Goal: Information Seeking & Learning: Find specific fact

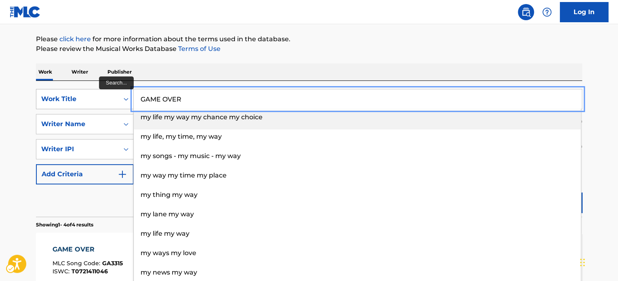
paste input "SIEMPRE VOY A SER TU"
drag, startPoint x: 193, startPoint y: 103, endPoint x: 96, endPoint y: 103, distance: 96.9
click at [93, 103] on div "SearchWithCriteria4a4b51a9-5ca0-4f7b-8546-ded4b7a4c1b4 Work Title SIEMPRE VOY A…" at bounding box center [309, 99] width 546 height 20
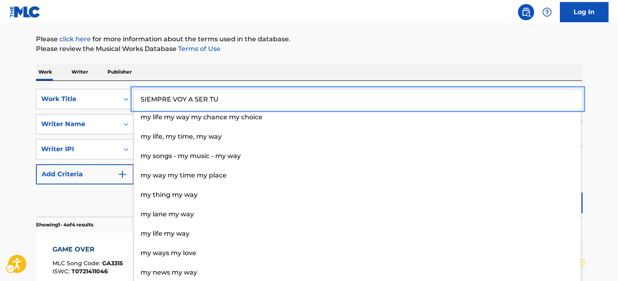
type input "SIEMPRE VOY A SER TU"
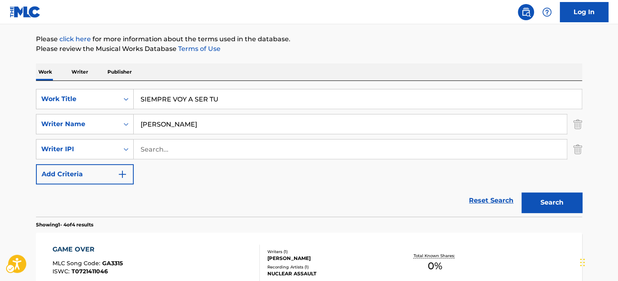
click at [102, 209] on div "Reset Search Search" at bounding box center [309, 200] width 546 height 32
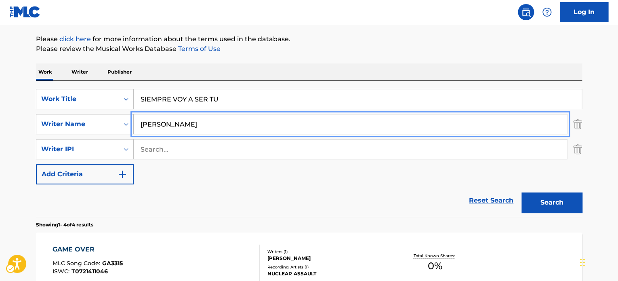
paste input "[PERSON_NAME] [PERSON_NAME]"
drag, startPoint x: 201, startPoint y: 121, endPoint x: 313, endPoint y: 144, distance: 114.3
click at [64, 117] on div "SearchWithCriteriadf46240e-f396-4940-9eda-4e6dd631fa96 Writer Name [PERSON_NAME…" at bounding box center [309, 124] width 546 height 20
type input "[PERSON_NAME] [PERSON_NAME]"
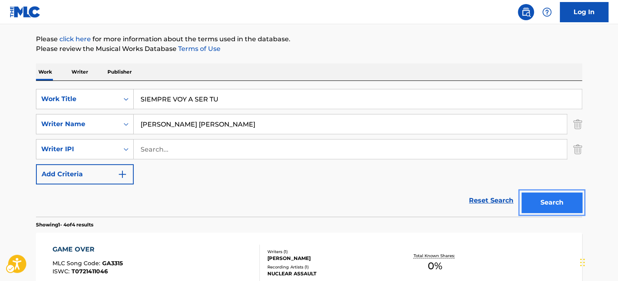
click at [556, 205] on button "Search" at bounding box center [551, 202] width 61 height 20
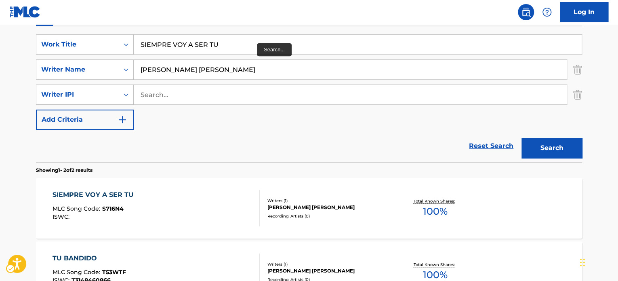
scroll to position [131, 0]
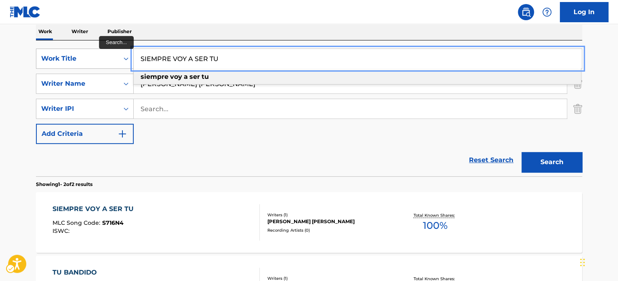
paste input "YAMA"
drag, startPoint x: 230, startPoint y: 56, endPoint x: 111, endPoint y: 56, distance: 119.1
click at [111, 56] on div "SearchWithCriteria4a4b51a9-5ca0-4f7b-8546-ded4b7a4c1b4 Work Title YAMA siempre …" at bounding box center [309, 58] width 546 height 20
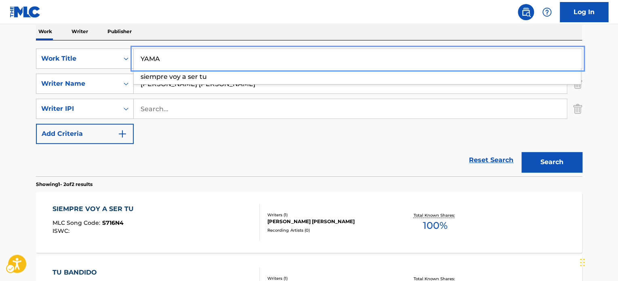
type input "YAMA"
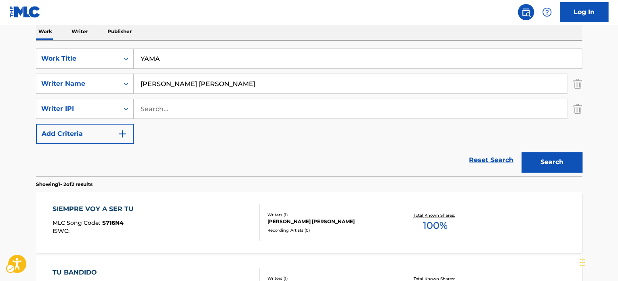
click at [218, 172] on div "Reset Search Search" at bounding box center [309, 160] width 546 height 32
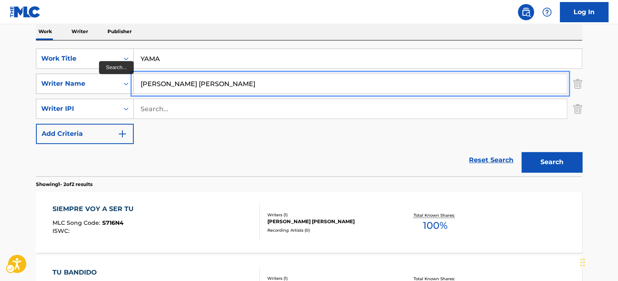
paste input "EZZ KILANI"
drag, startPoint x: 239, startPoint y: 88, endPoint x: 90, endPoint y: 94, distance: 149.9
click at [95, 93] on div "SearchWithCriteriadf46240e-f396-4940-9eda-4e6dd631fa96 Writer Name [PERSON_NAME]" at bounding box center [309, 83] width 546 height 20
type input "EZZ KILANI"
click at [36, 124] on button "Add Criteria" at bounding box center [85, 134] width 98 height 20
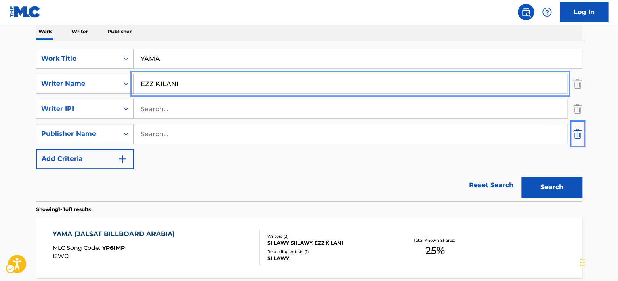
click at [578, 132] on img "Search Form" at bounding box center [577, 134] width 9 height 20
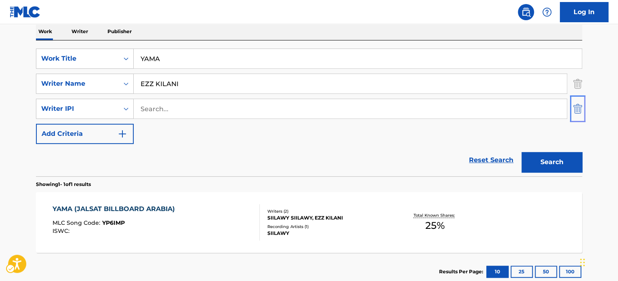
click at [578, 111] on img "Search Form" at bounding box center [577, 109] width 9 height 20
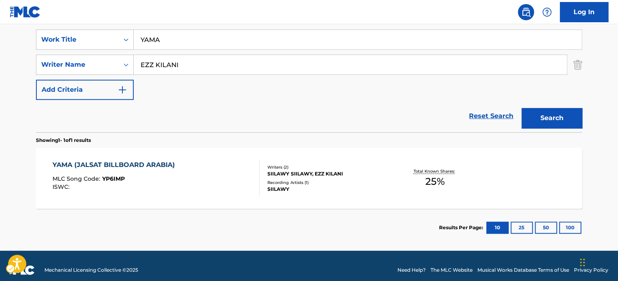
scroll to position [158, 0]
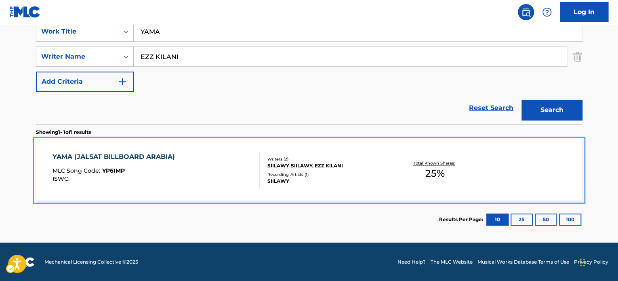
click at [323, 173] on div "Recording Artists ( 1 )" at bounding box center [328, 174] width 122 height 6
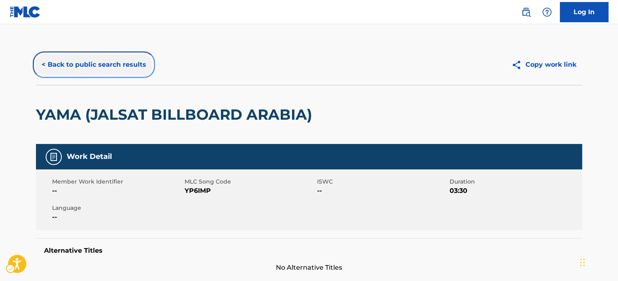
click at [70, 63] on button "< Back to public search results" at bounding box center [94, 65] width 116 height 20
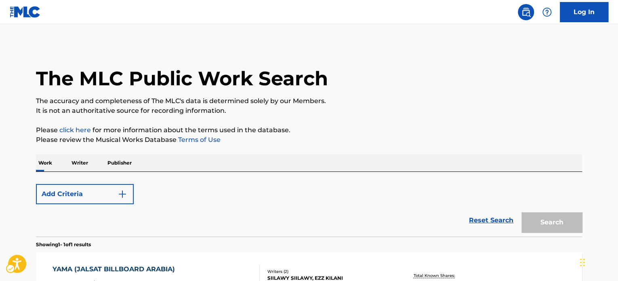
scroll to position [112, 0]
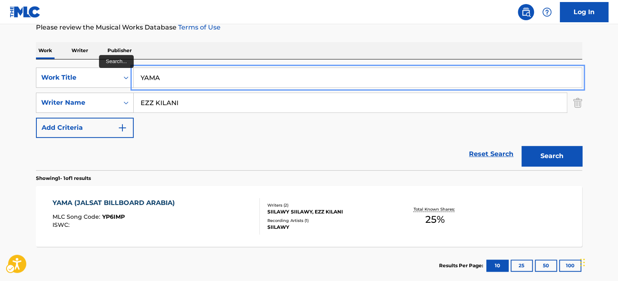
drag, startPoint x: 199, startPoint y: 86, endPoint x: 133, endPoint y: 83, distance: 66.3
click at [134, 83] on input "YAMA" at bounding box center [358, 77] width 448 height 19
paste input "GUNDAM"
type input "GUNDAM"
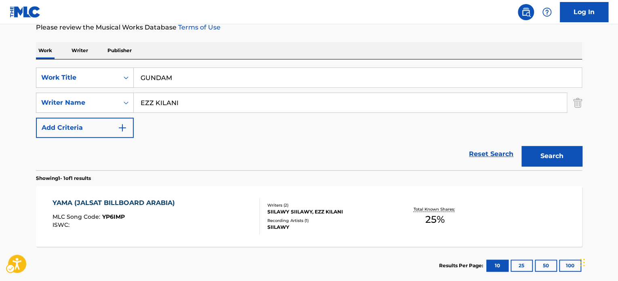
click at [237, 138] on div "Reset Search Search" at bounding box center [309, 154] width 546 height 32
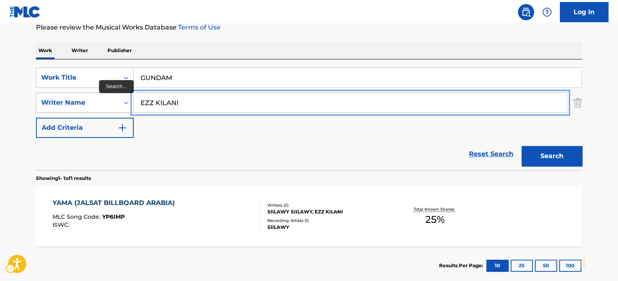
paste input "[PERSON_NAME] DAE"
drag, startPoint x: 186, startPoint y: 101, endPoint x: 109, endPoint y: 101, distance: 77.1
click at [81, 102] on div "SearchWithCriteriadf46240e-f396-4940-9eda-4e6dd631fa96 Writer Name [PERSON_NAME]" at bounding box center [309, 102] width 546 height 20
type input "[PERSON_NAME] DAE"
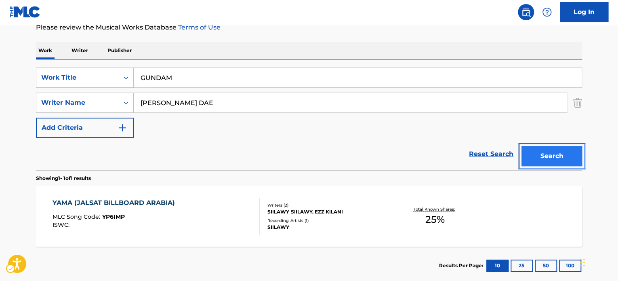
click at [547, 155] on button "Search" at bounding box center [551, 156] width 61 height 20
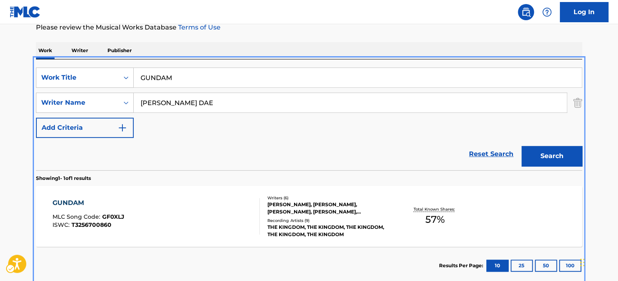
scroll to position [115, 0]
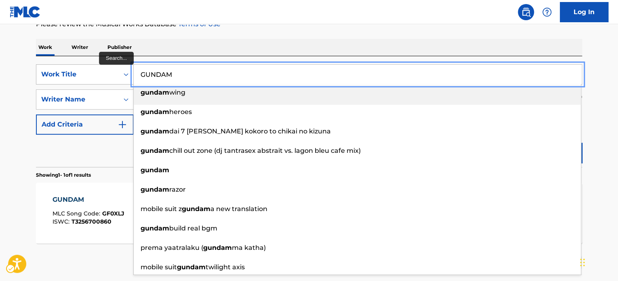
paste input "TO STAY TOGETHER"
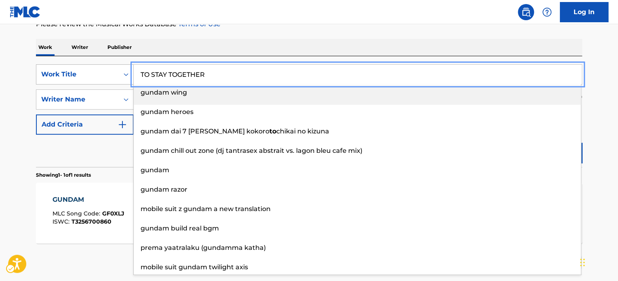
drag, startPoint x: 174, startPoint y: 65, endPoint x: 119, endPoint y: 73, distance: 56.4
click at [119, 73] on div "SearchWithCriteria4a4b51a9-5ca0-4f7b-8546-ded4b7a4c1b4 Work Title TO STAY TOGET…" at bounding box center [309, 74] width 546 height 20
type input "TO STAY TOGETHER"
click at [118, 142] on div "Reset Search Search" at bounding box center [309, 150] width 546 height 32
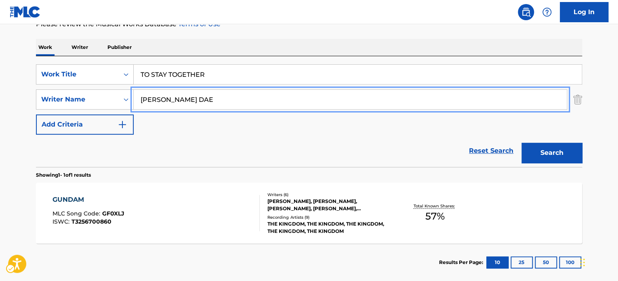
paste input "[PERSON_NAME]"
drag, startPoint x: 200, startPoint y: 101, endPoint x: 320, endPoint y: 146, distance: 128.1
click at [132, 112] on div "SearchWithCriteria4a4b51a9-5ca0-4f7b-8546-ded4b7a4c1b4 Work Title TO STAY TOGET…" at bounding box center [309, 99] width 546 height 70
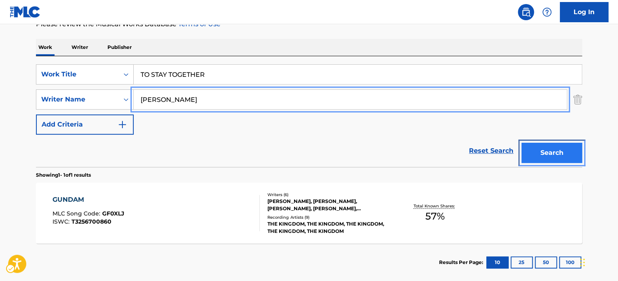
click at [548, 156] on button "Search" at bounding box center [551, 153] width 61 height 20
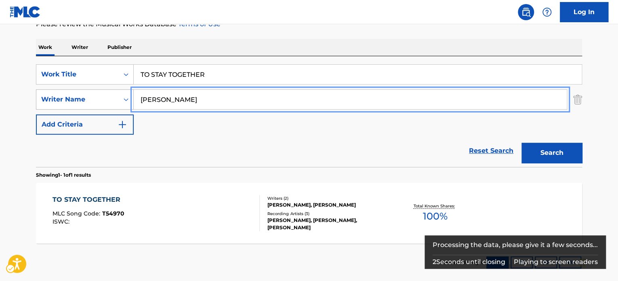
paste input "[PERSON_NAME] [PERSON_NAME]"
drag, startPoint x: 216, startPoint y: 101, endPoint x: 50, endPoint y: 96, distance: 166.0
click at [55, 98] on div "SearchWithCriteriadf46240e-f396-4940-9eda-4e6dd631fa96 Writer Name [PERSON_NAME…" at bounding box center [309, 99] width 546 height 20
click at [521, 143] on button "Search" at bounding box center [551, 153] width 61 height 20
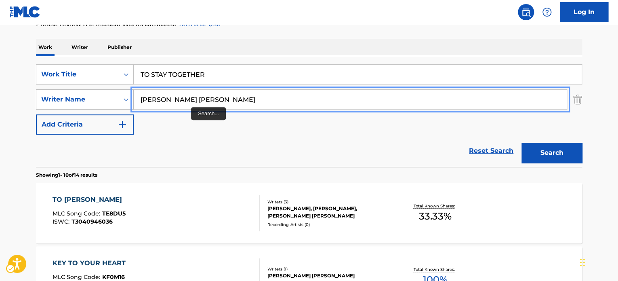
paste input "[PERSON_NAME]"
drag, startPoint x: 235, startPoint y: 100, endPoint x: 71, endPoint y: 96, distance: 163.1
click at [73, 96] on div "SearchWithCriteriadf46240e-f396-4940-9eda-4e6dd631fa96 Writer Name [PERSON_NAME]" at bounding box center [309, 99] width 546 height 20
type input "[PERSON_NAME]"
click at [521, 143] on button "Search" at bounding box center [551, 153] width 61 height 20
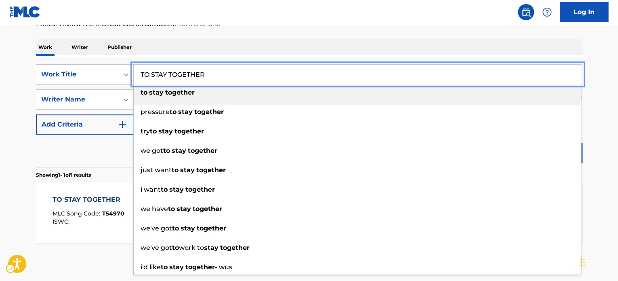
paste input "HE BOYS OF SUMM"
drag, startPoint x: 244, startPoint y: 70, endPoint x: 31, endPoint y: 90, distance: 214.1
click at [13, 77] on main "The MLC Public Work Search The accuracy and completeness of The MLC's data is d…" at bounding box center [309, 97] width 618 height 376
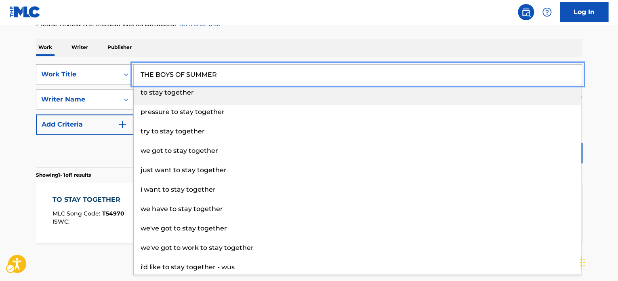
type input "THE BOYS OF SUMMER"
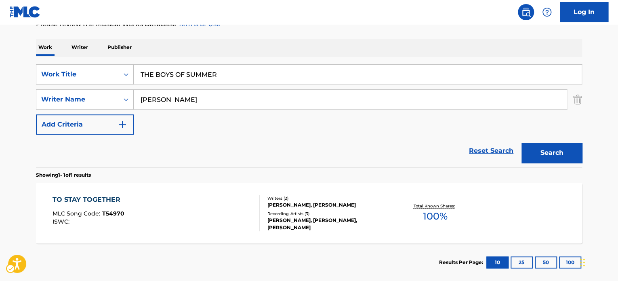
click at [78, 153] on div "Reset Search Search" at bounding box center [309, 150] width 546 height 32
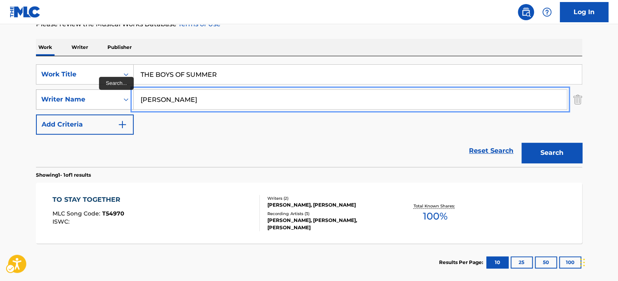
paste input "[PERSON_NAME]"
drag, startPoint x: 219, startPoint y: 101, endPoint x: 115, endPoint y: 101, distance: 103.8
click at [115, 101] on div "SearchWithCriteriadf46240e-f396-4940-9eda-4e6dd631fa96 Writer Name [PERSON_NAME]" at bounding box center [309, 99] width 546 height 20
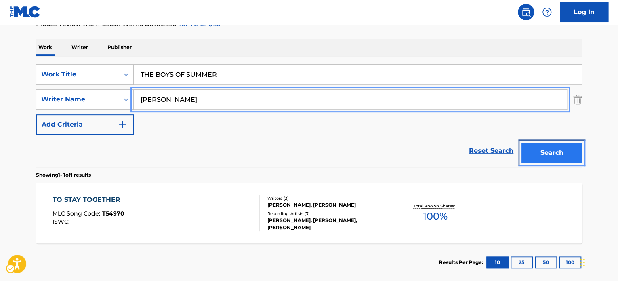
click at [537, 146] on button "Search" at bounding box center [551, 153] width 61 height 20
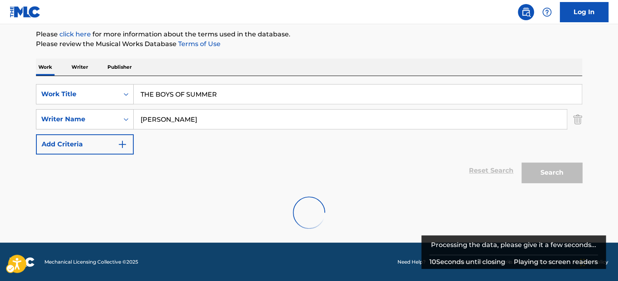
scroll to position [69, 0]
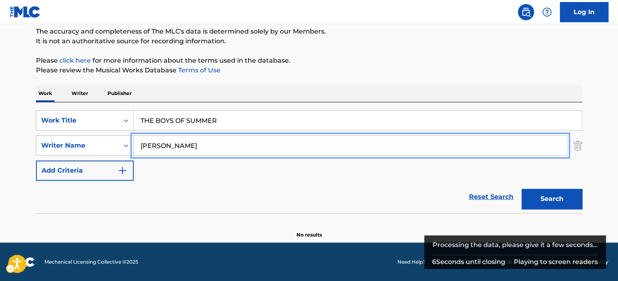
paste input "Search..."
drag, startPoint x: 224, startPoint y: 146, endPoint x: 347, endPoint y: 172, distance: 125.1
click at [147, 144] on input "[PERSON_NAME]" at bounding box center [350, 145] width 433 height 19
type input "[PERSON_NAME]"
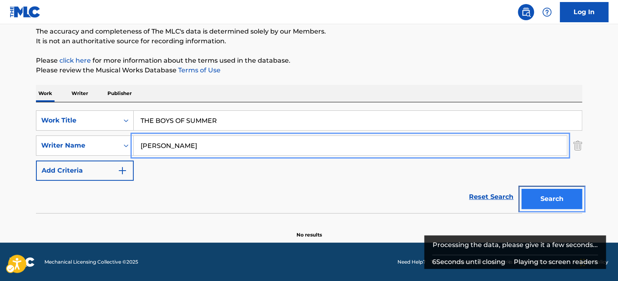
click at [543, 196] on button "Search" at bounding box center [551, 199] width 61 height 20
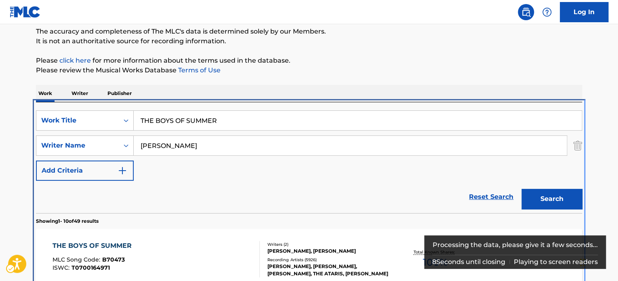
scroll to position [171, 0]
